Goal: Task Accomplishment & Management: Manage account settings

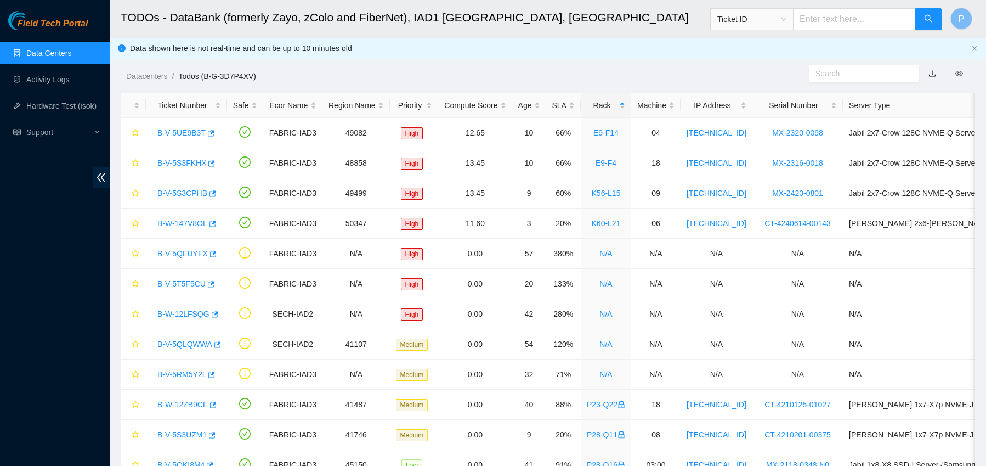
click at [39, 49] on link "Data Centers" at bounding box center [48, 53] width 45 height 9
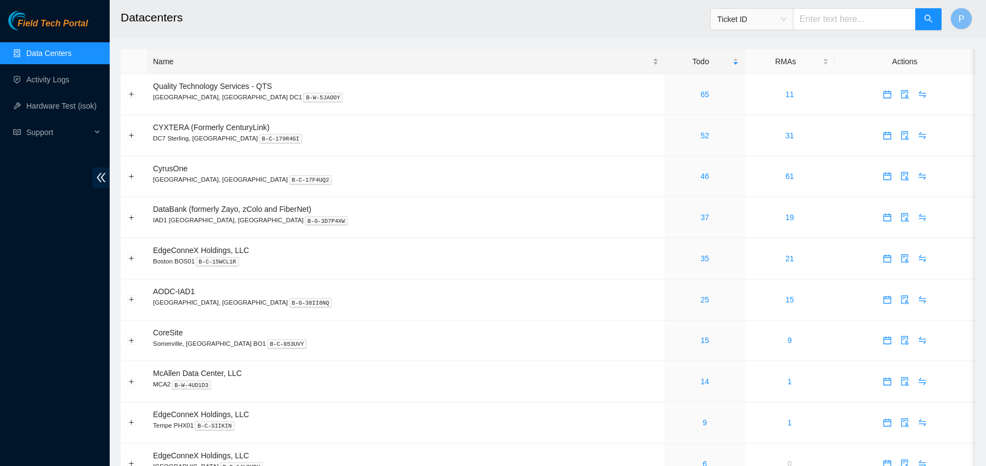
click at [281, 63] on div "Name" at bounding box center [406, 61] width 506 height 12
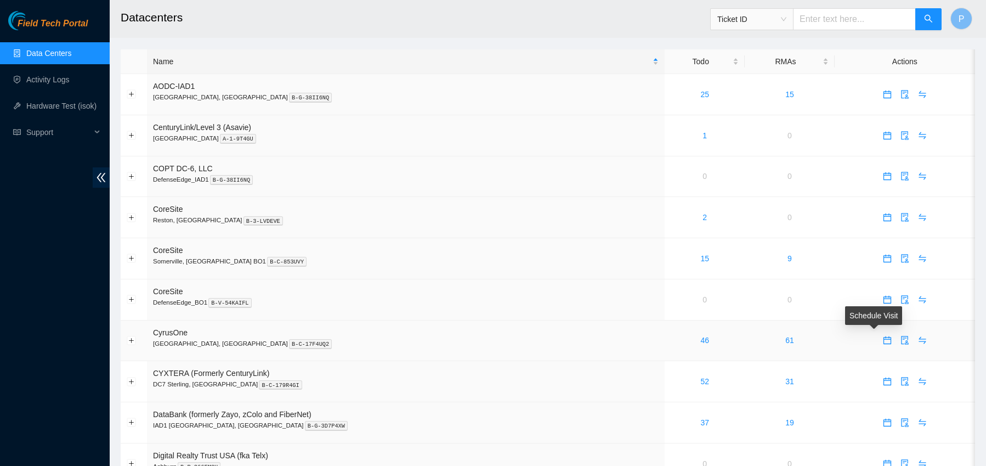
click at [884, 338] on icon "calendar" at bounding box center [888, 340] width 8 height 8
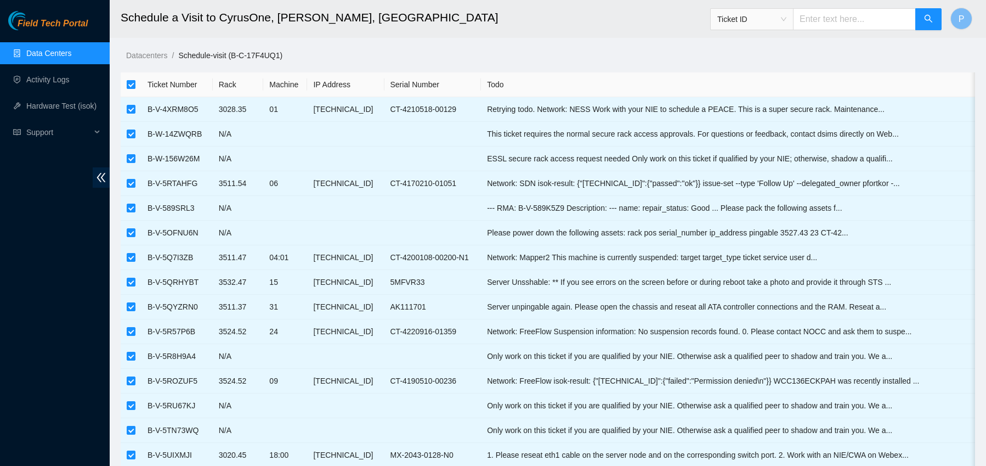
click at [132, 84] on input "checkbox" at bounding box center [131, 84] width 9 height 9
checkbox input "false"
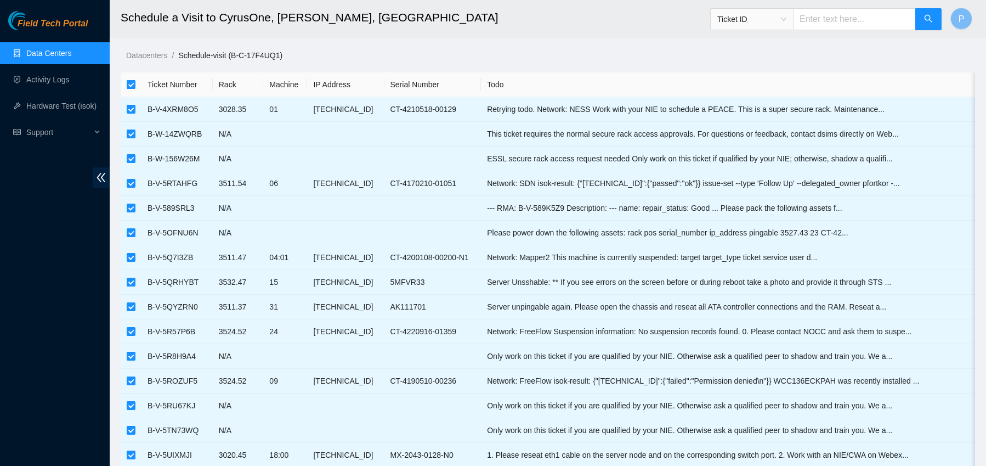
checkbox input "false"
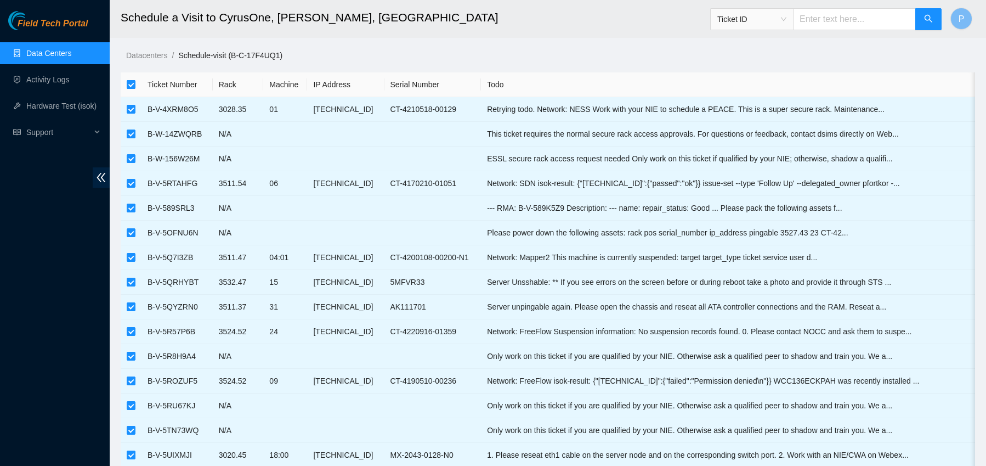
checkbox input "false"
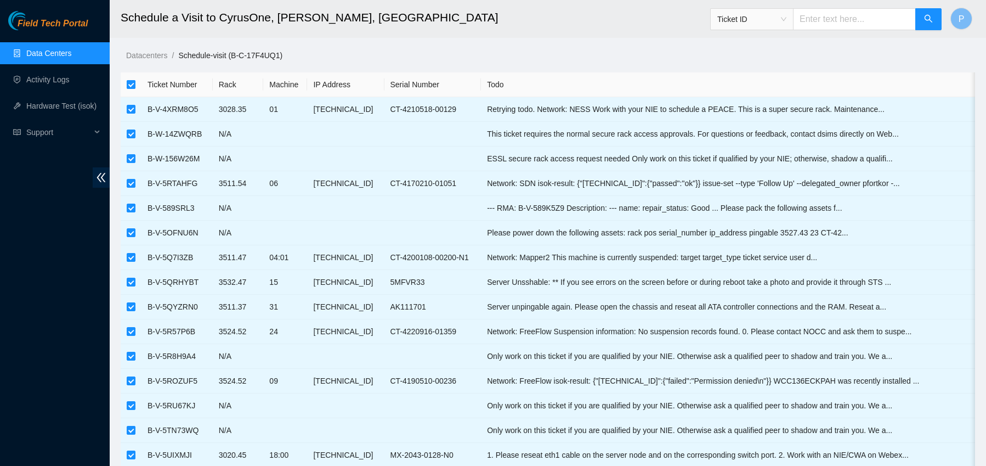
checkbox input "false"
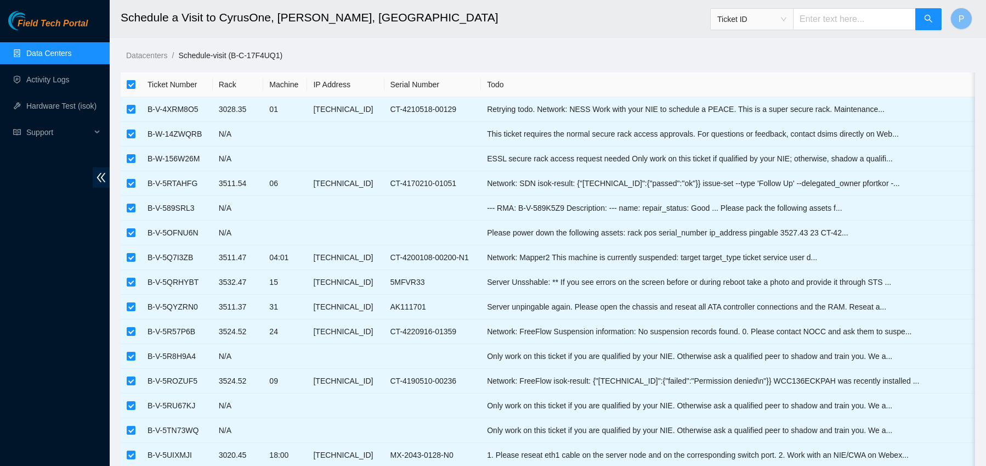
checkbox input "false"
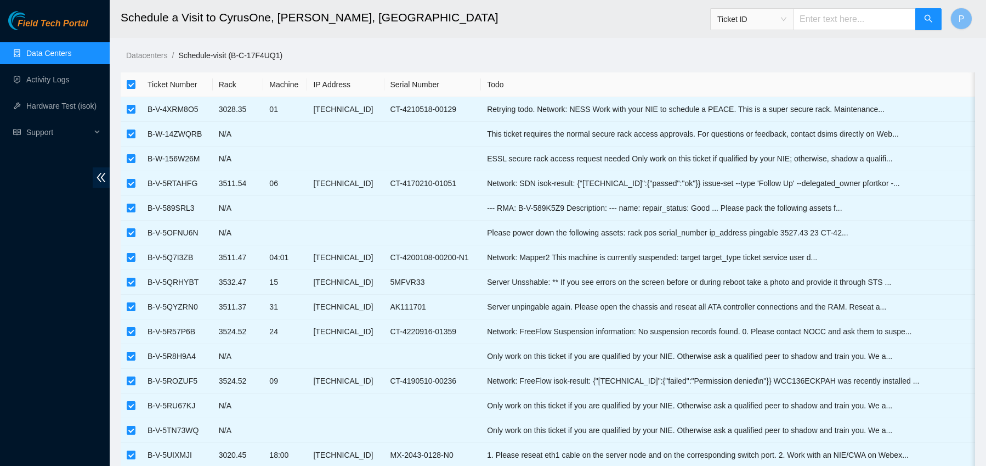
checkbox input "false"
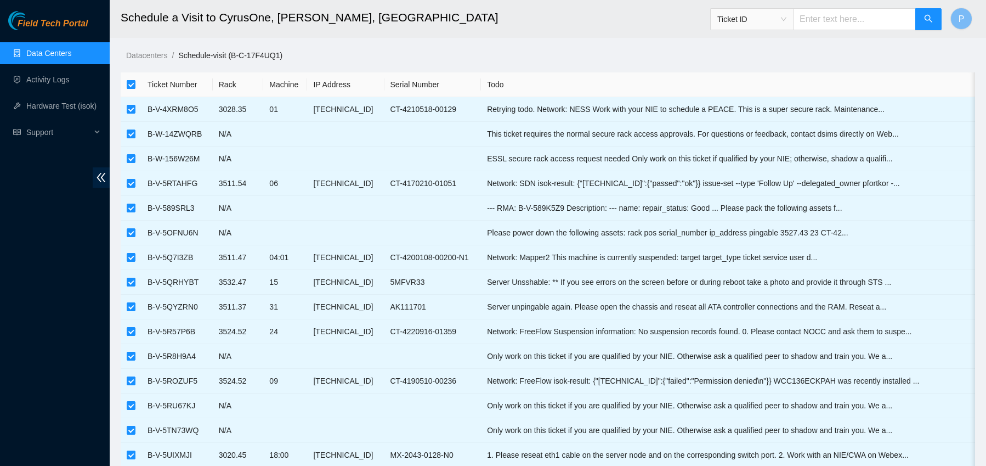
checkbox input "false"
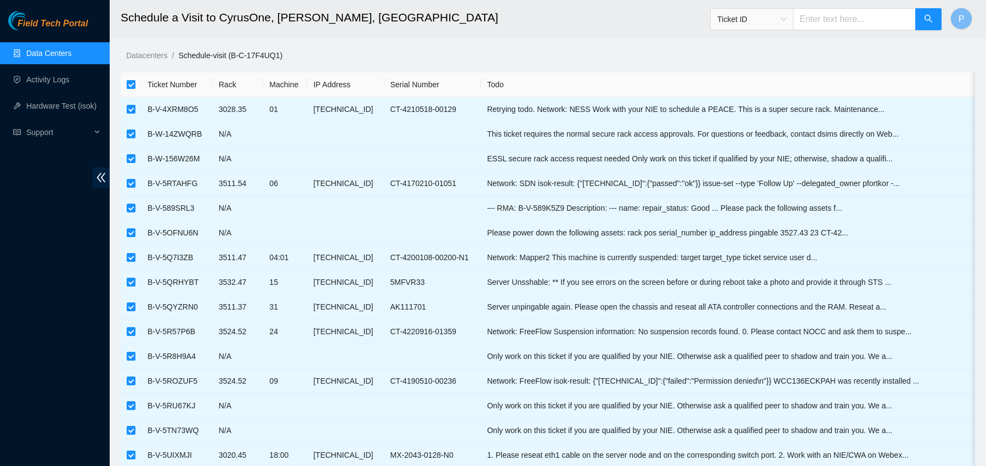
checkbox input "false"
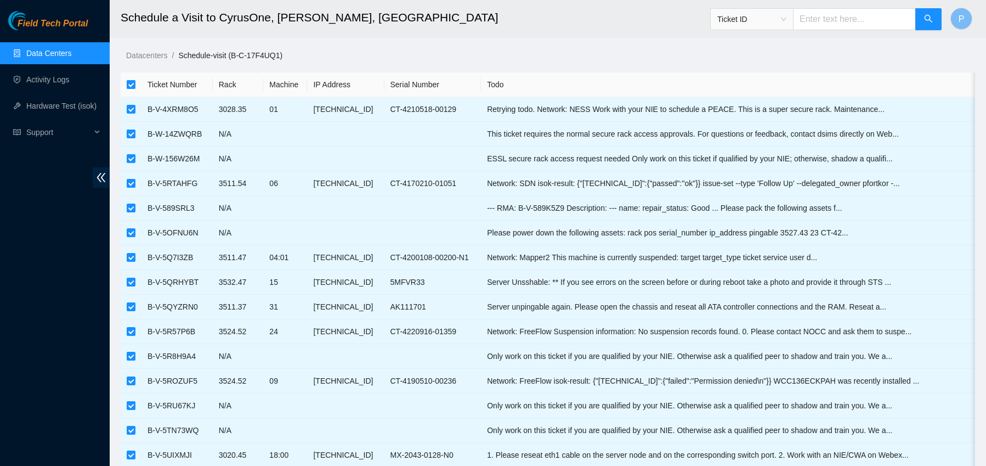
checkbox input "false"
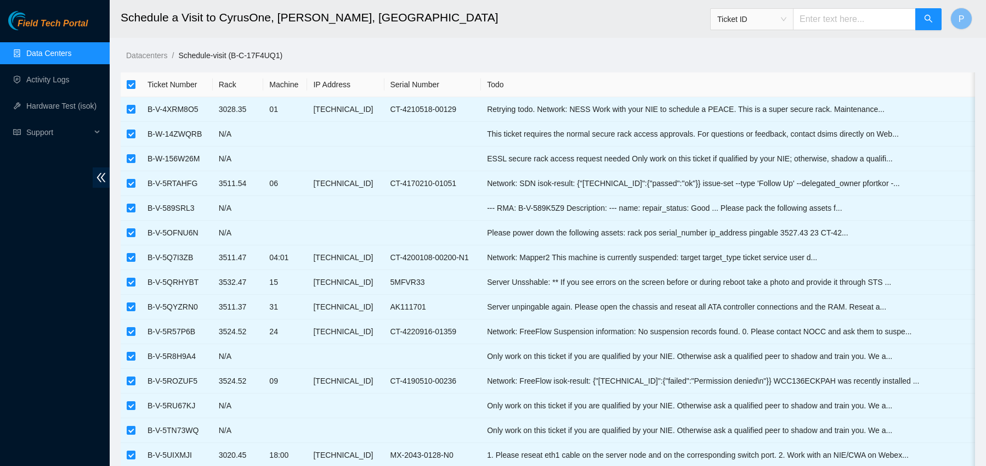
checkbox input "false"
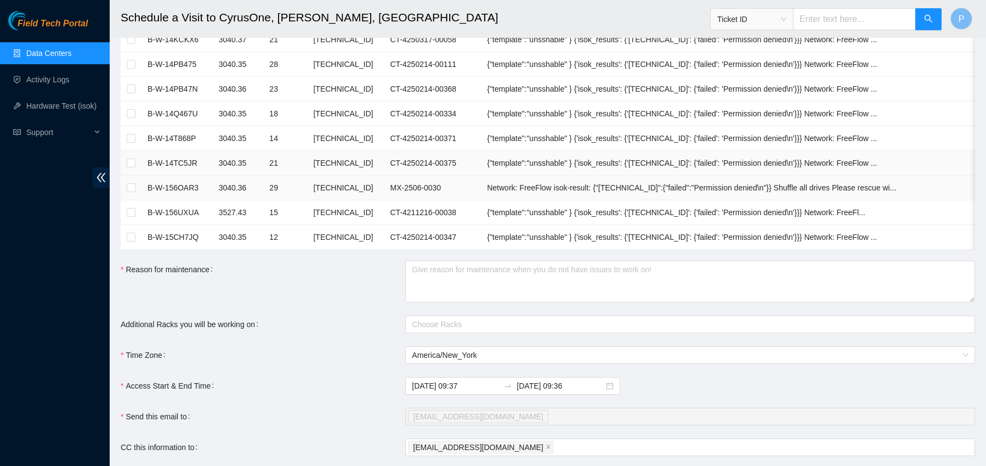
scroll to position [1025, 0]
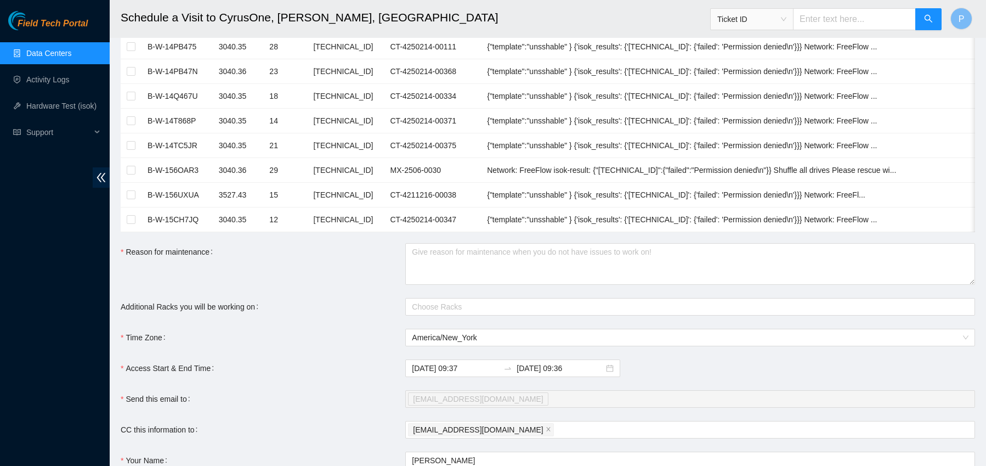
click at [33, 53] on link "Data Centers" at bounding box center [48, 53] width 45 height 9
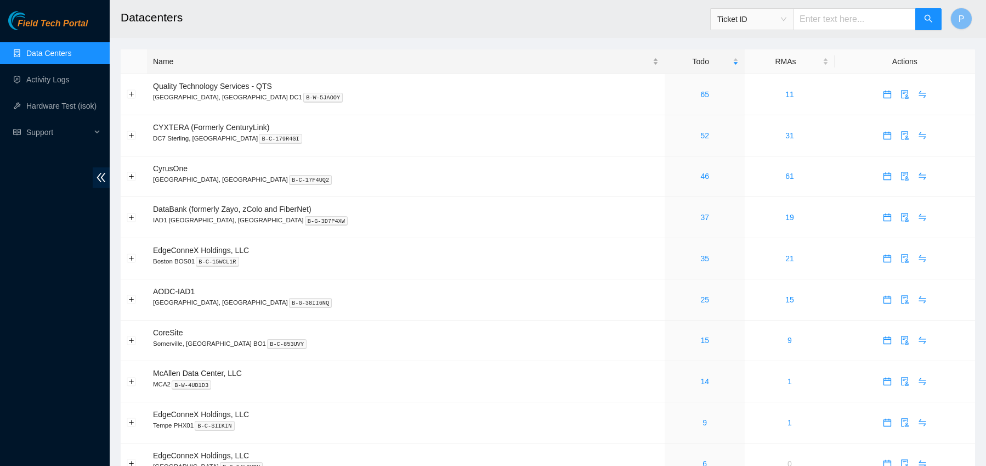
click at [198, 67] on div "Name" at bounding box center [406, 61] width 506 height 12
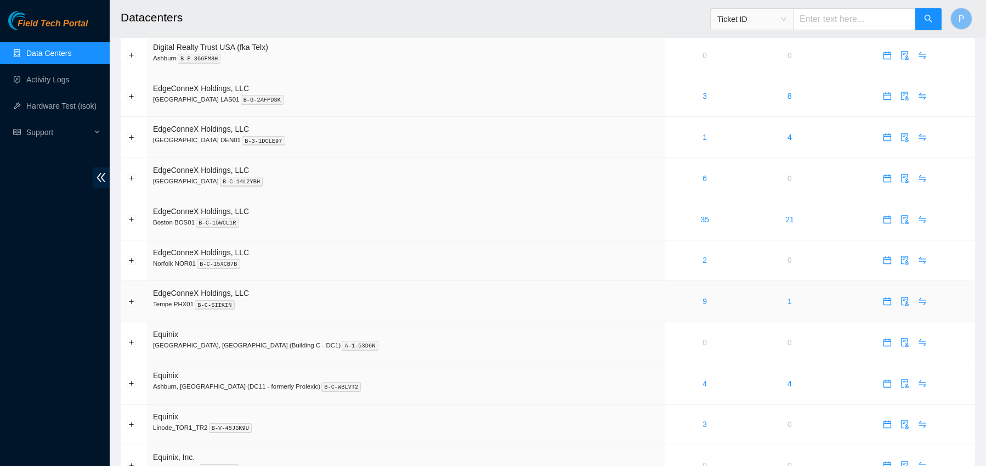
scroll to position [446, 0]
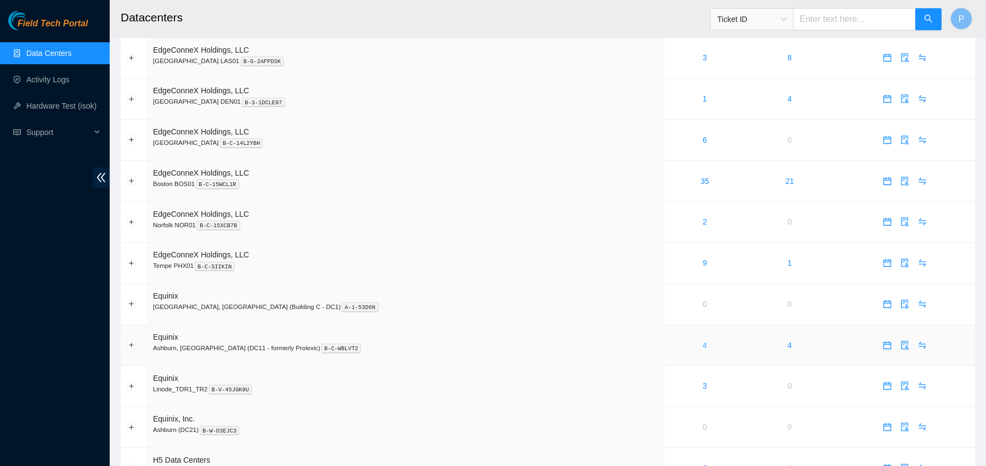
click at [703, 343] on link "4" at bounding box center [705, 345] width 4 height 9
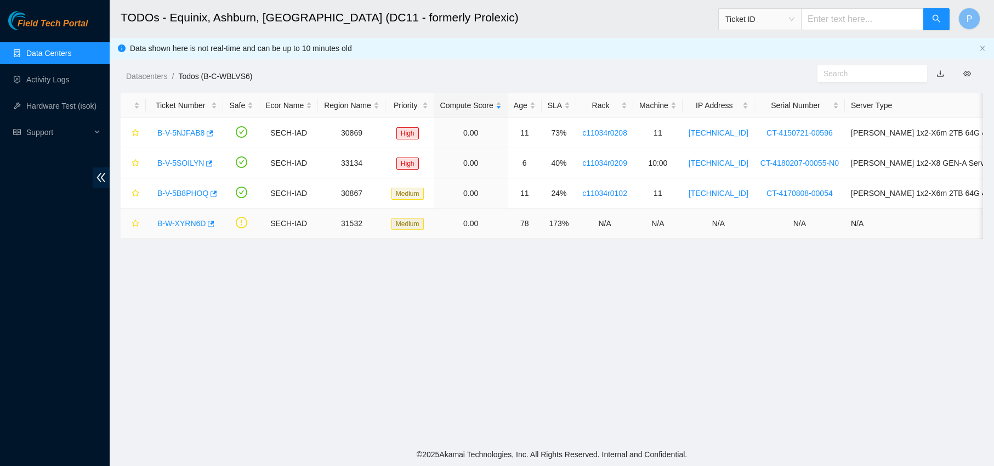
click at [192, 225] on link "B-W-XYRN6D" at bounding box center [181, 223] width 48 height 9
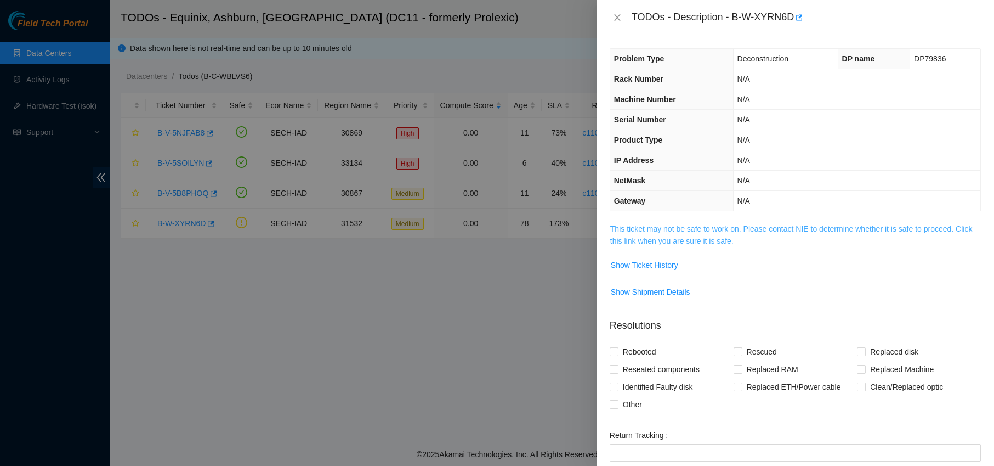
click at [746, 226] on link "This ticket may not be safe to work on. Please contact NIE to determine whether…" at bounding box center [791, 234] width 363 height 21
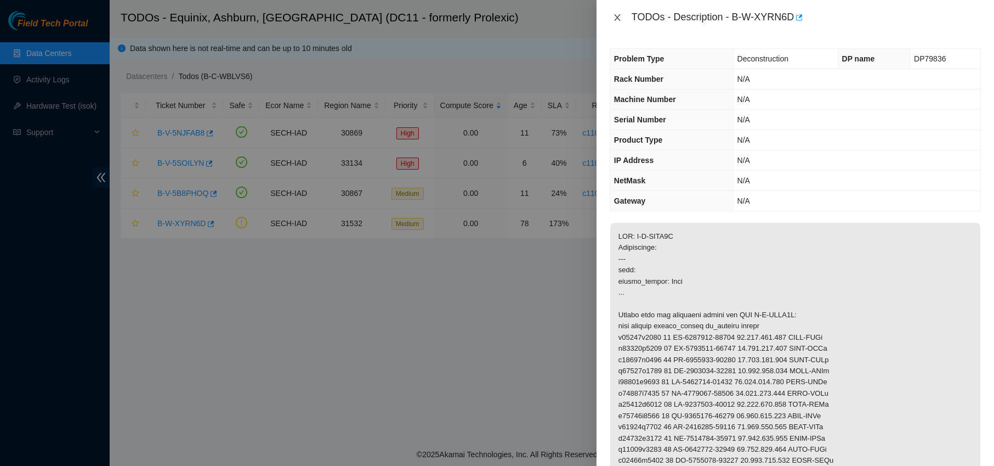
click at [618, 18] on icon "close" at bounding box center [617, 17] width 9 height 9
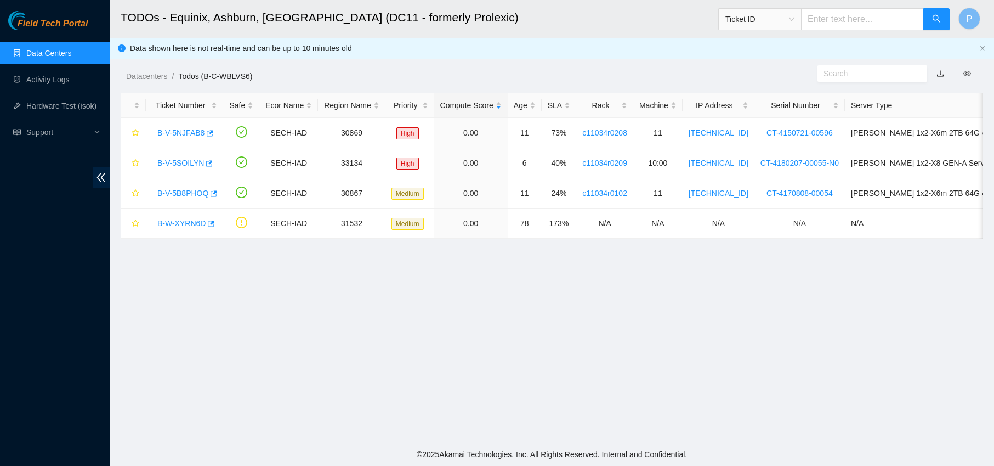
click at [50, 53] on link "Data Centers" at bounding box center [48, 53] width 45 height 9
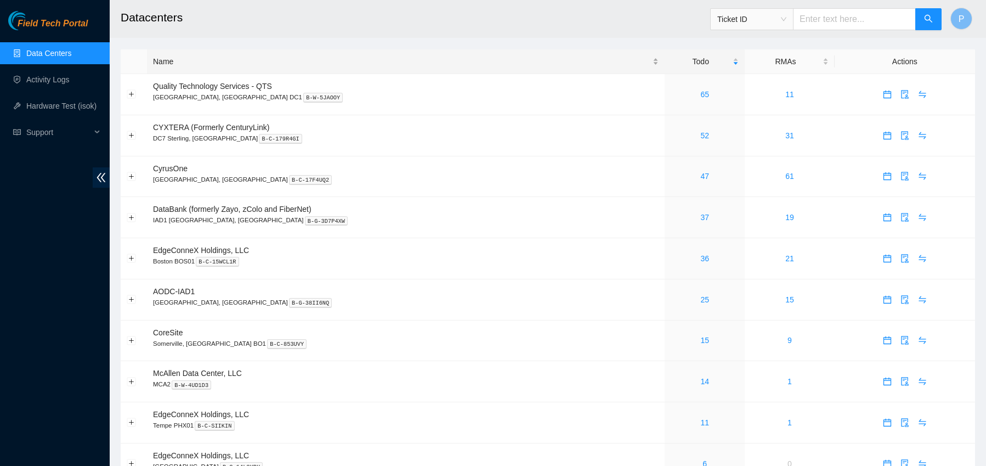
click at [177, 61] on div "Name" at bounding box center [406, 61] width 506 height 12
